Goal: Download file/media

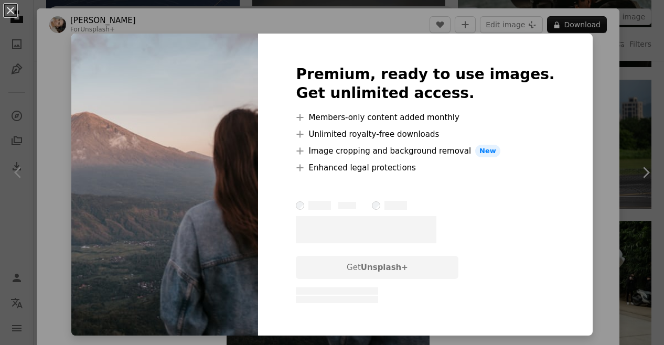
scroll to position [52, 0]
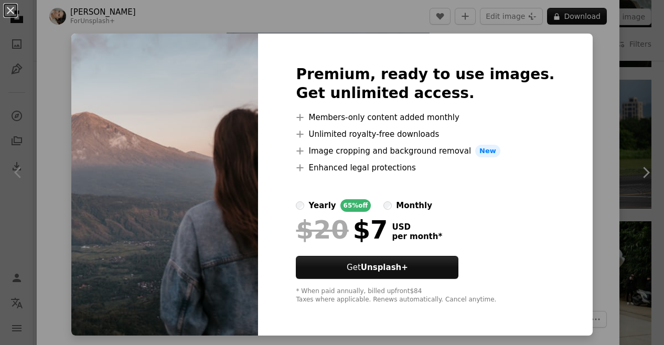
click at [578, 89] on div "An X shape Premium, ready to use images. Get unlimited access. A plus sign Memb…" at bounding box center [332, 172] width 664 height 345
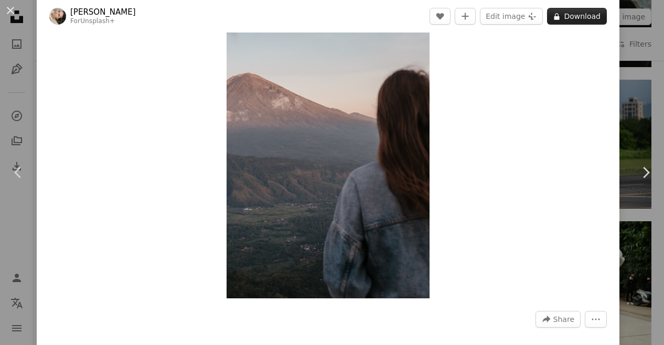
click at [560, 19] on button "A lock Download" at bounding box center [577, 16] width 60 height 17
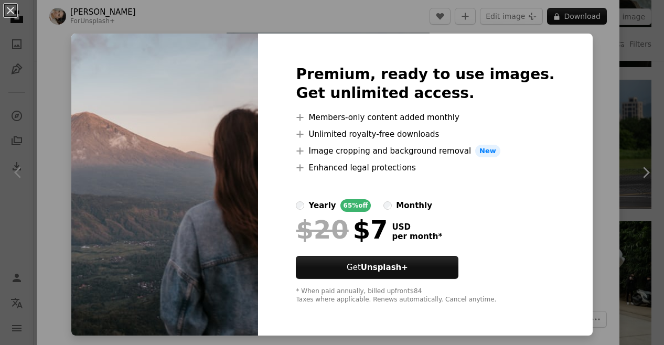
click at [568, 117] on div "An X shape Premium, ready to use images. Get unlimited access. A plus sign Memb…" at bounding box center [332, 172] width 664 height 345
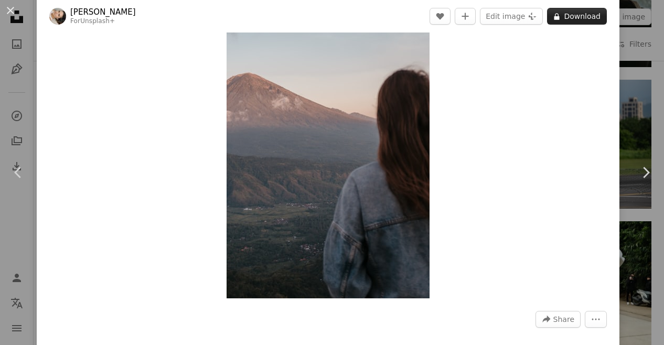
drag, startPoint x: 379, startPoint y: 115, endPoint x: 573, endPoint y: 17, distance: 217.3
click at [573, 17] on button "A lock Download" at bounding box center [577, 16] width 60 height 17
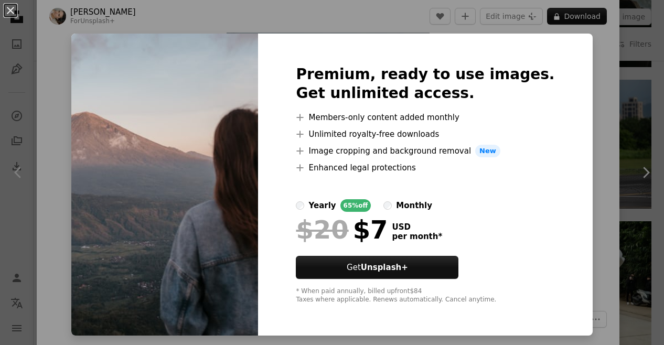
click at [589, 40] on div "An X shape Premium, ready to use images. Get unlimited access. A plus sign Memb…" at bounding box center [332, 172] width 664 height 345
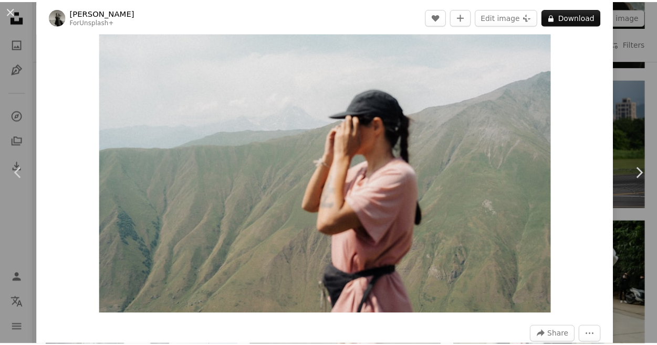
scroll to position [52, 0]
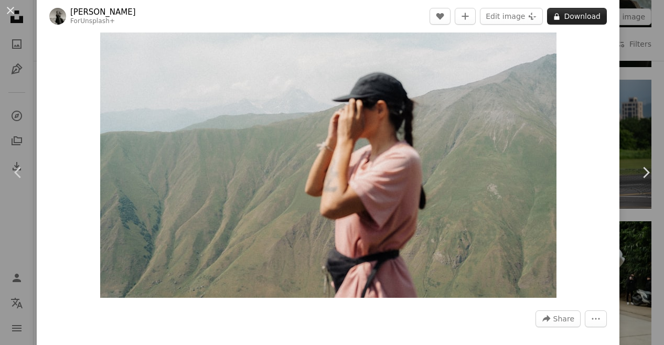
click at [571, 18] on button "A lock Download" at bounding box center [577, 16] width 60 height 17
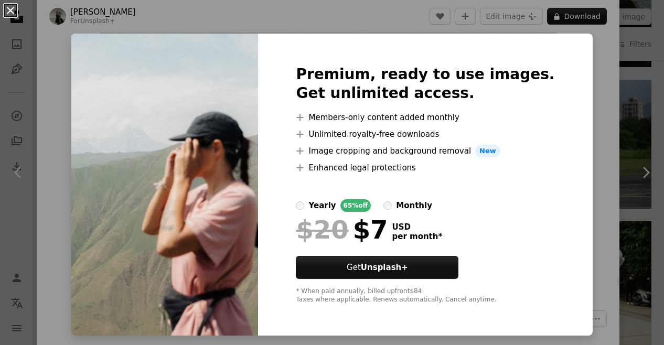
click at [13, 13] on button "An X shape" at bounding box center [10, 10] width 13 height 13
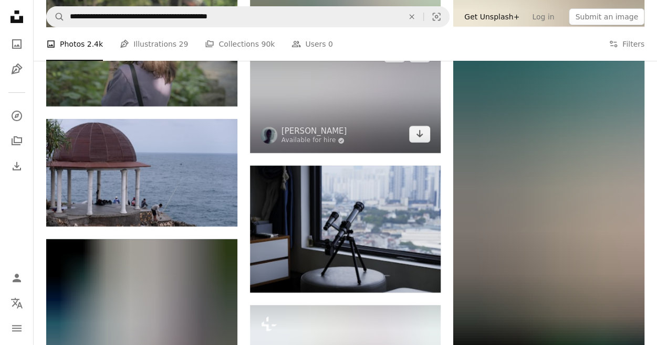
scroll to position [5825, 0]
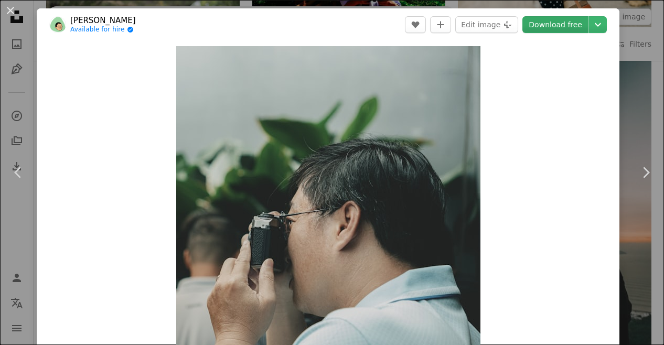
click at [546, 26] on link "Download free" at bounding box center [556, 24] width 66 height 17
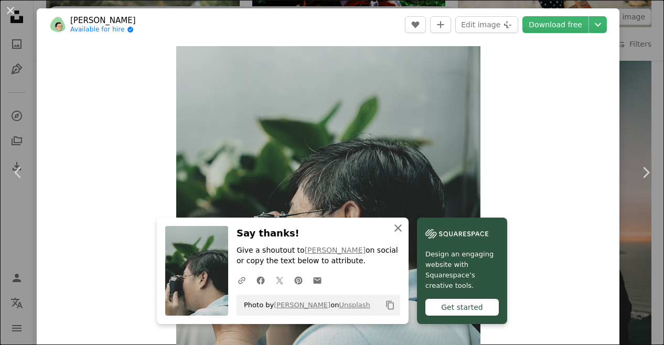
click at [405, 227] on icon "An X shape" at bounding box center [398, 228] width 13 height 13
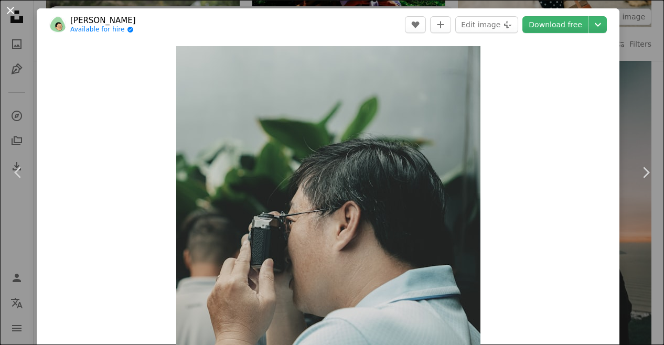
click at [11, 9] on button "An X shape" at bounding box center [10, 10] width 13 height 13
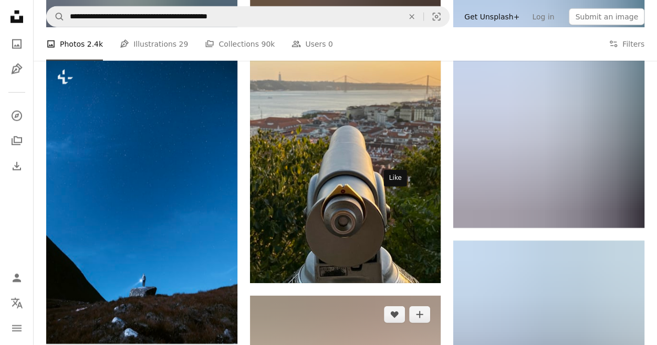
scroll to position [7452, 0]
